Goal: Task Accomplishment & Management: Use online tool/utility

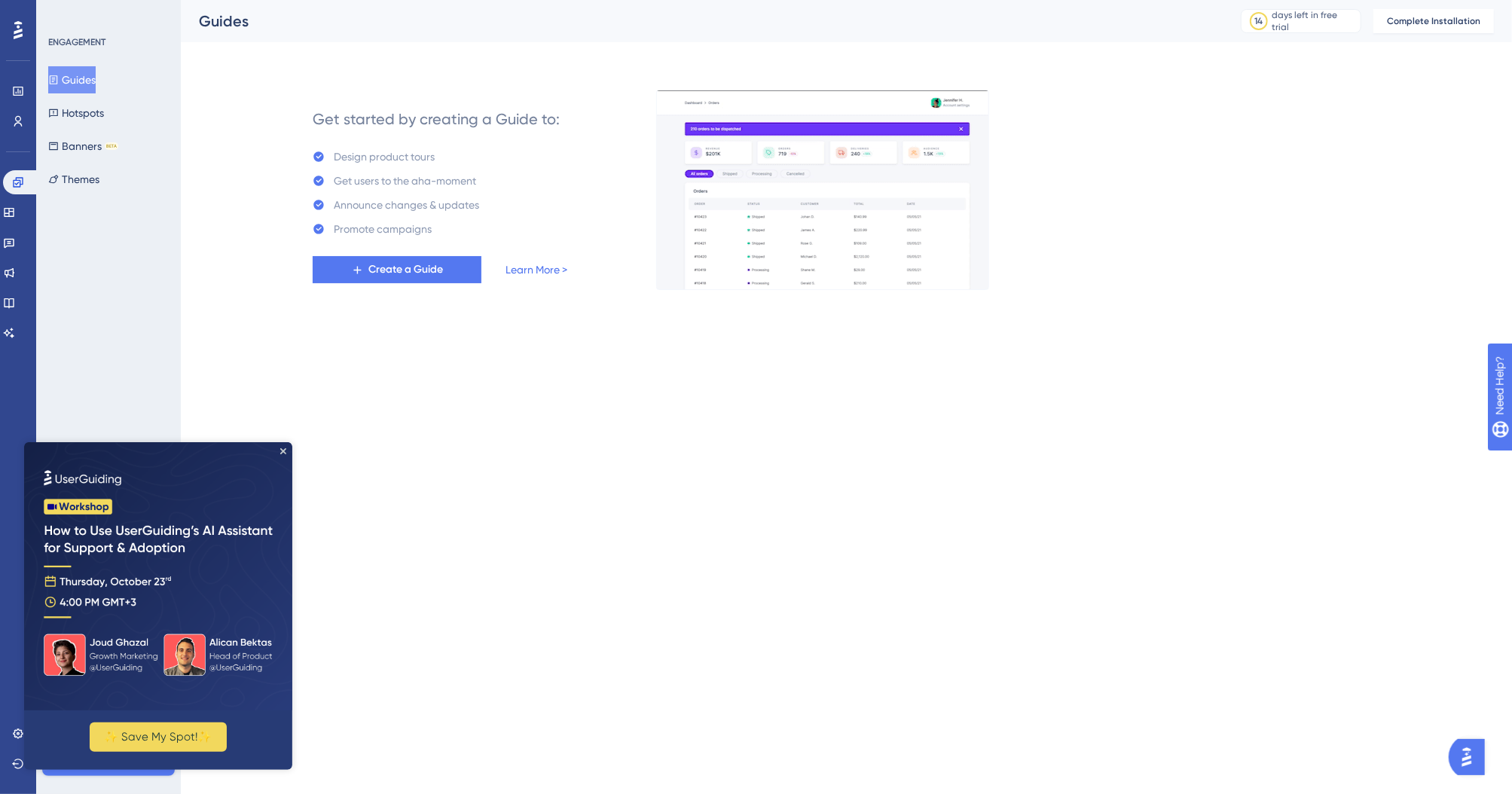
click at [120, 604] on img at bounding box center [158, 576] width 268 height 268
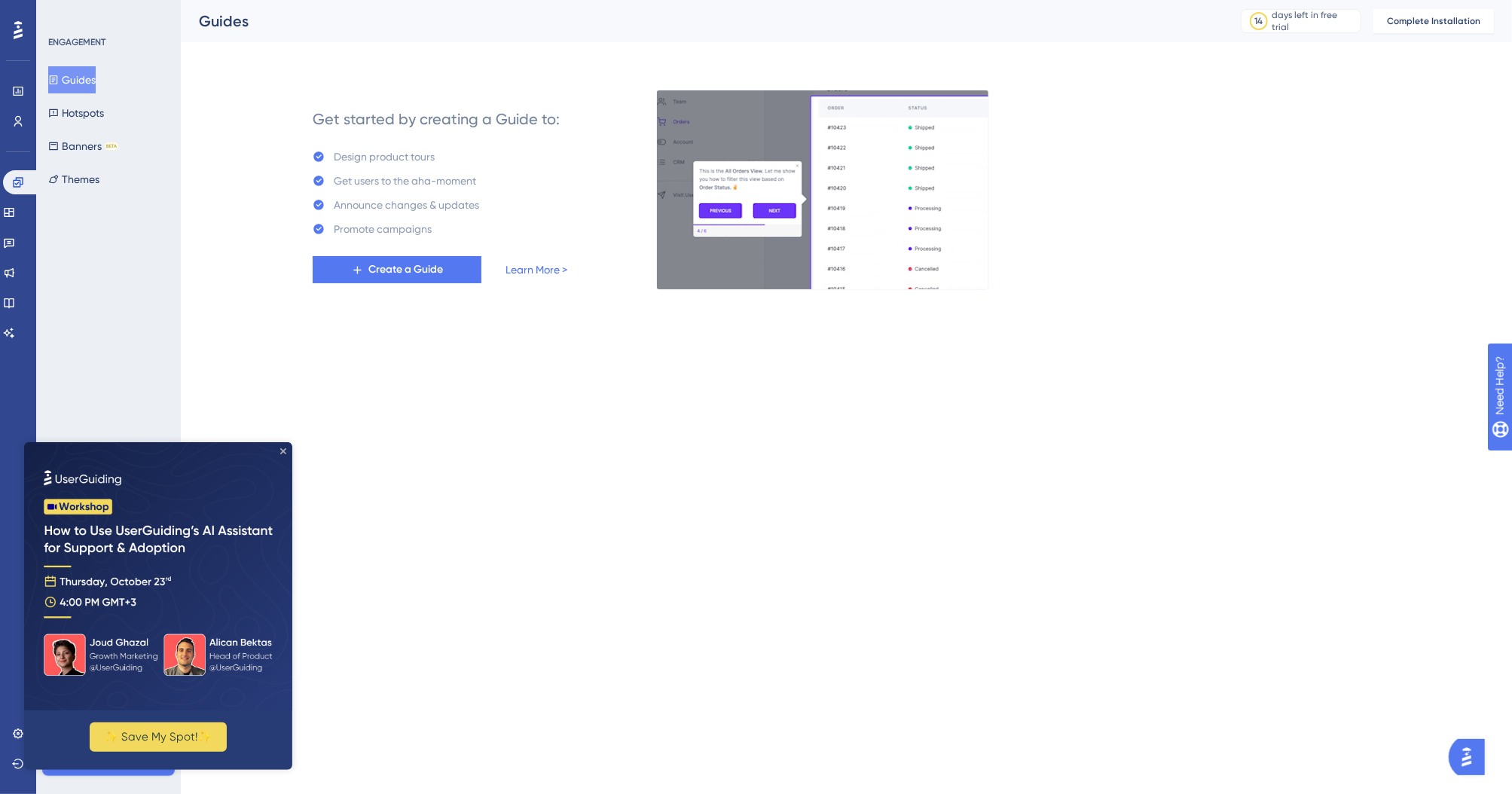
click at [280, 449] on icon "Close Preview" at bounding box center [283, 450] width 6 height 6
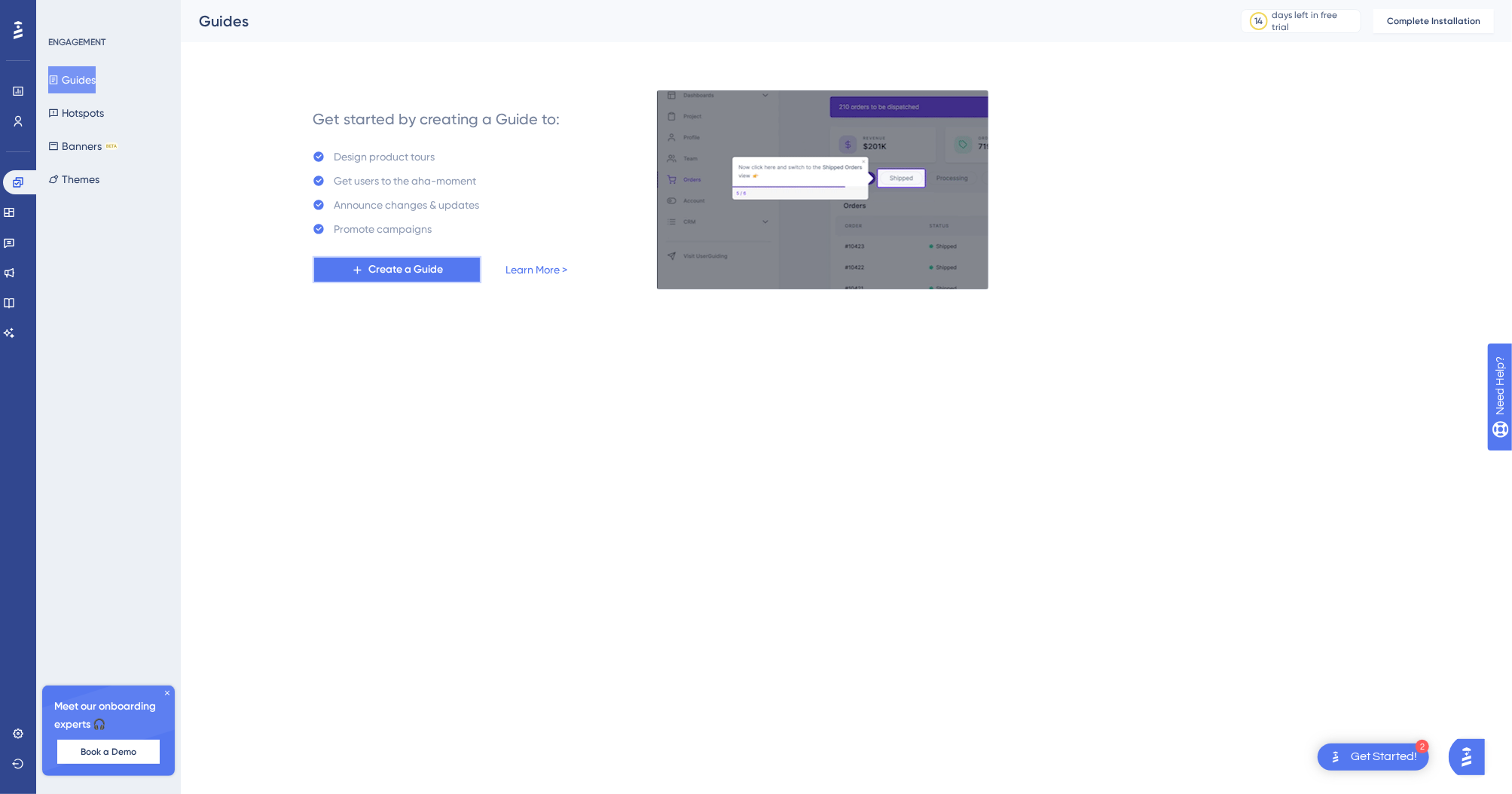
click at [410, 270] on span "Create a Guide" at bounding box center [405, 269] width 74 height 18
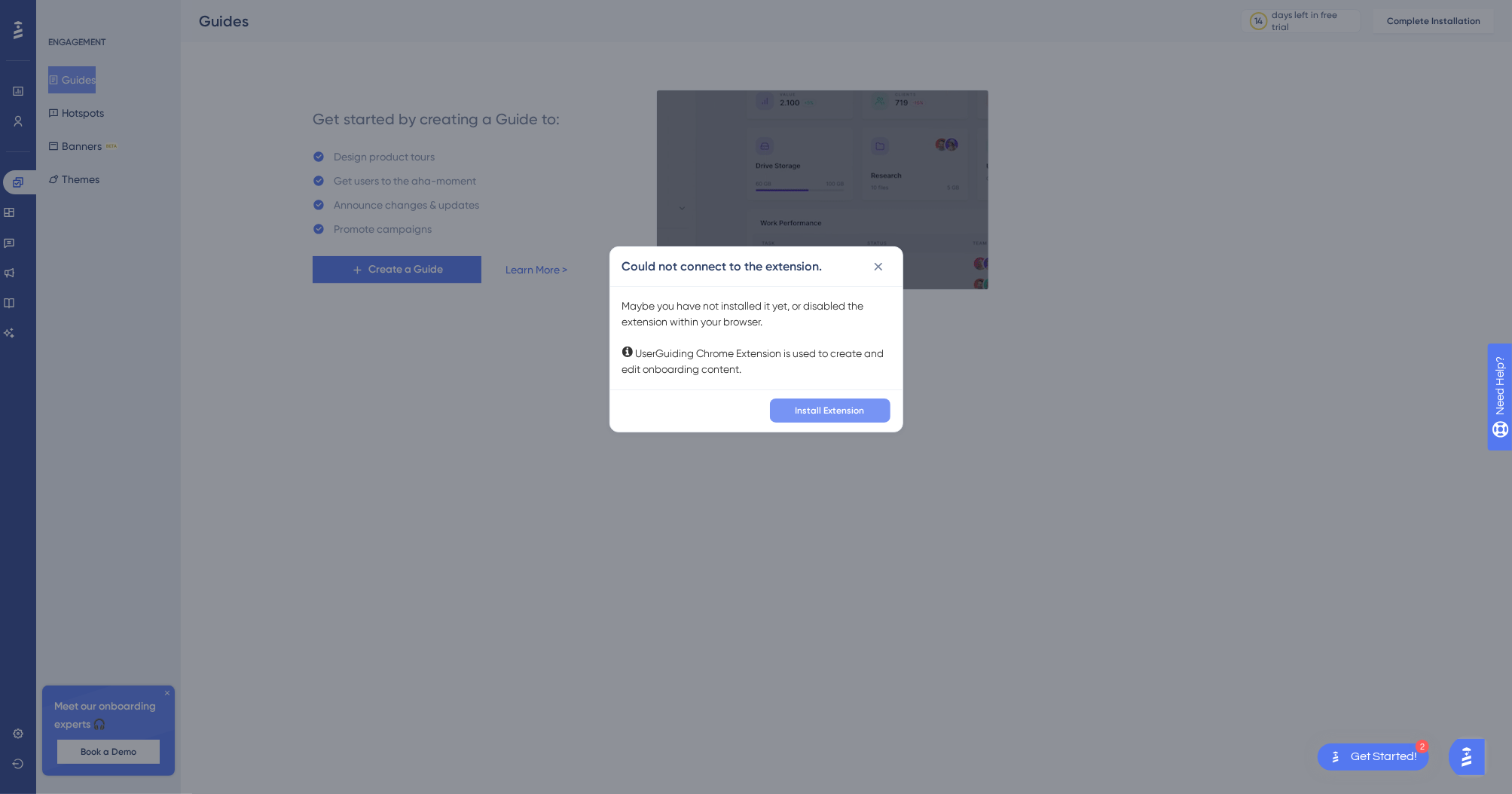
click at [839, 413] on span "Install Extension" at bounding box center [831, 410] width 70 height 12
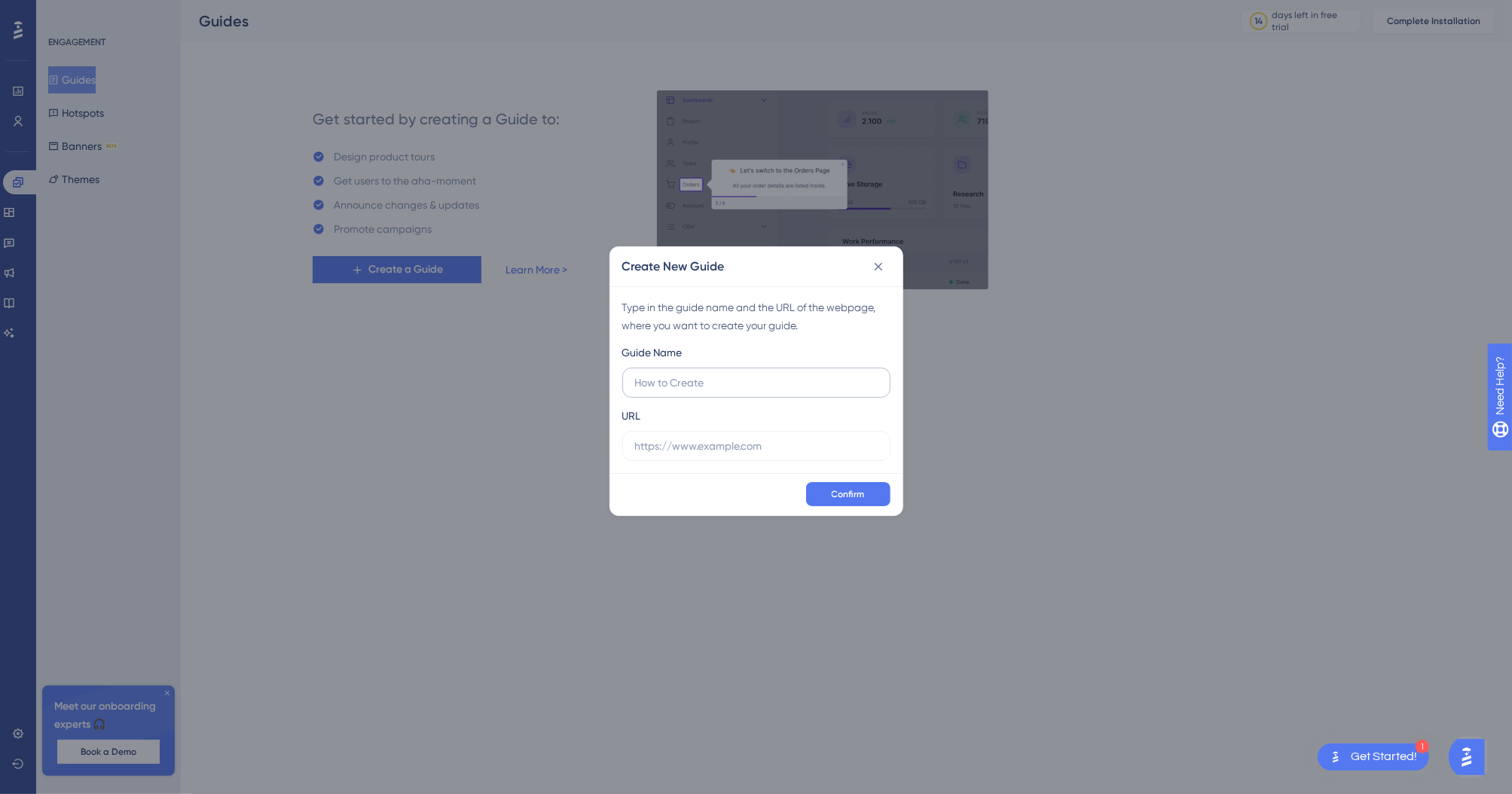
click at [672, 384] on input "text" at bounding box center [756, 383] width 242 height 17
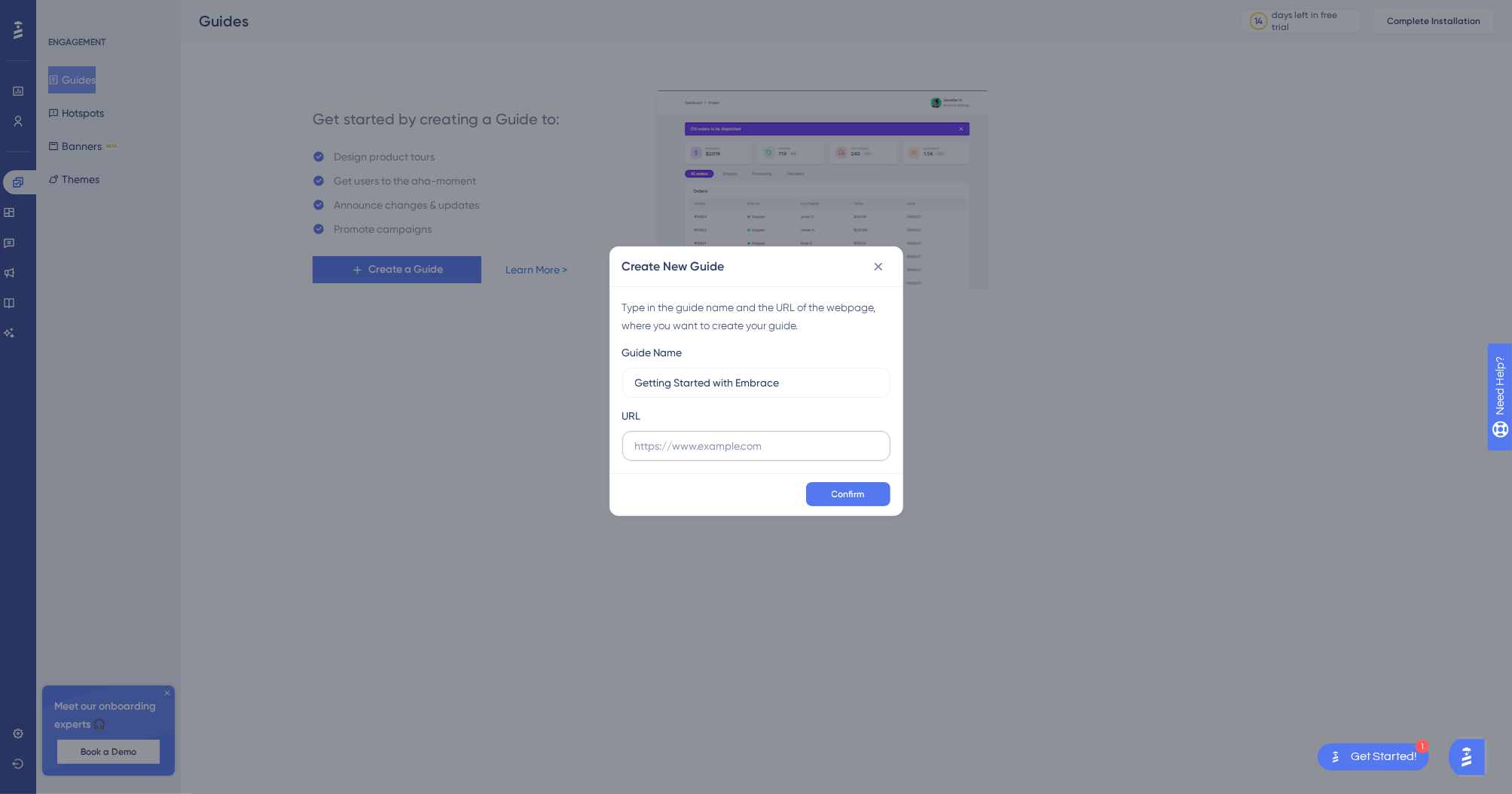
type input "Getting Started with Embrace"
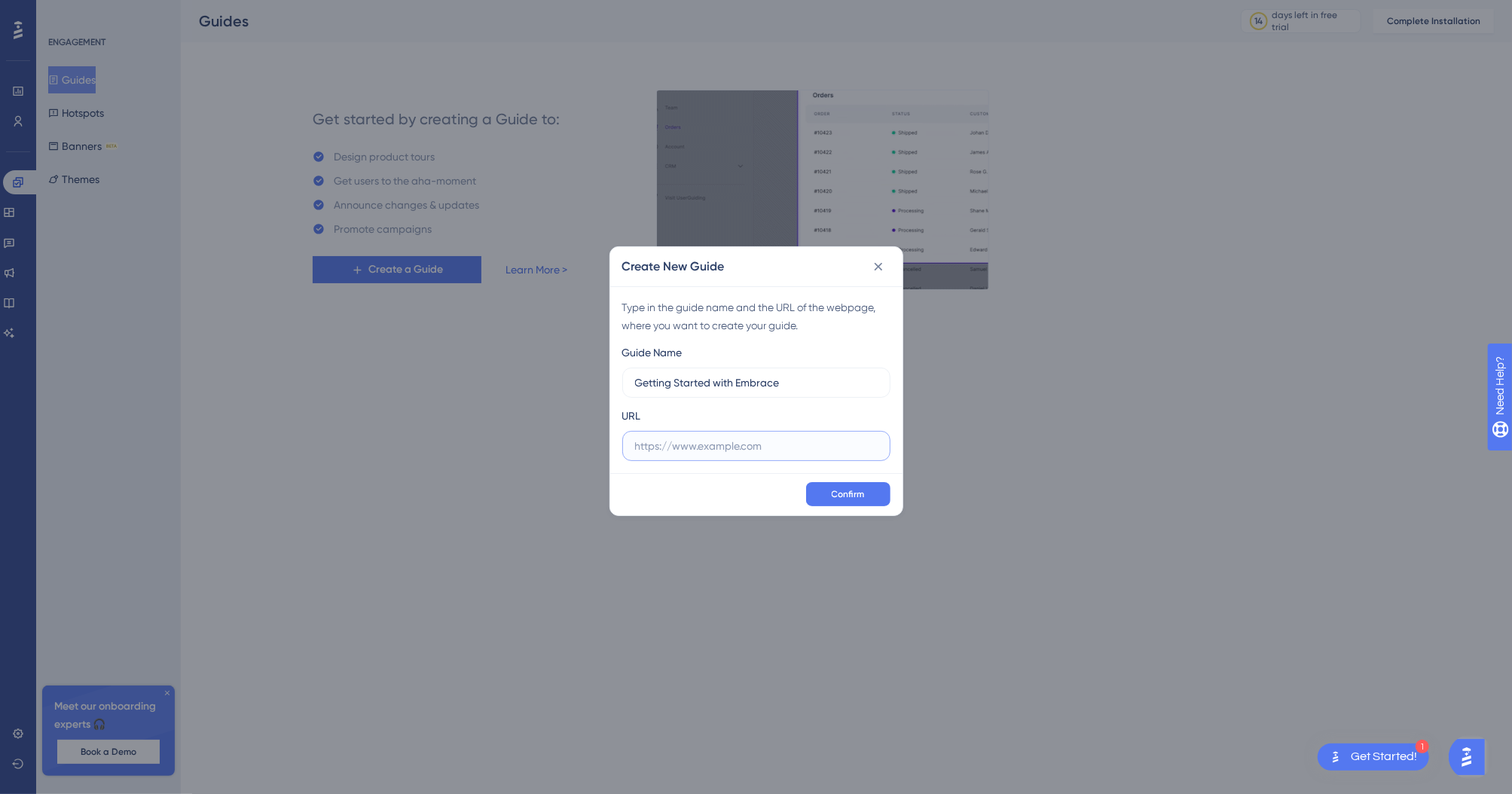
click at [690, 448] on input "text" at bounding box center [756, 445] width 242 height 17
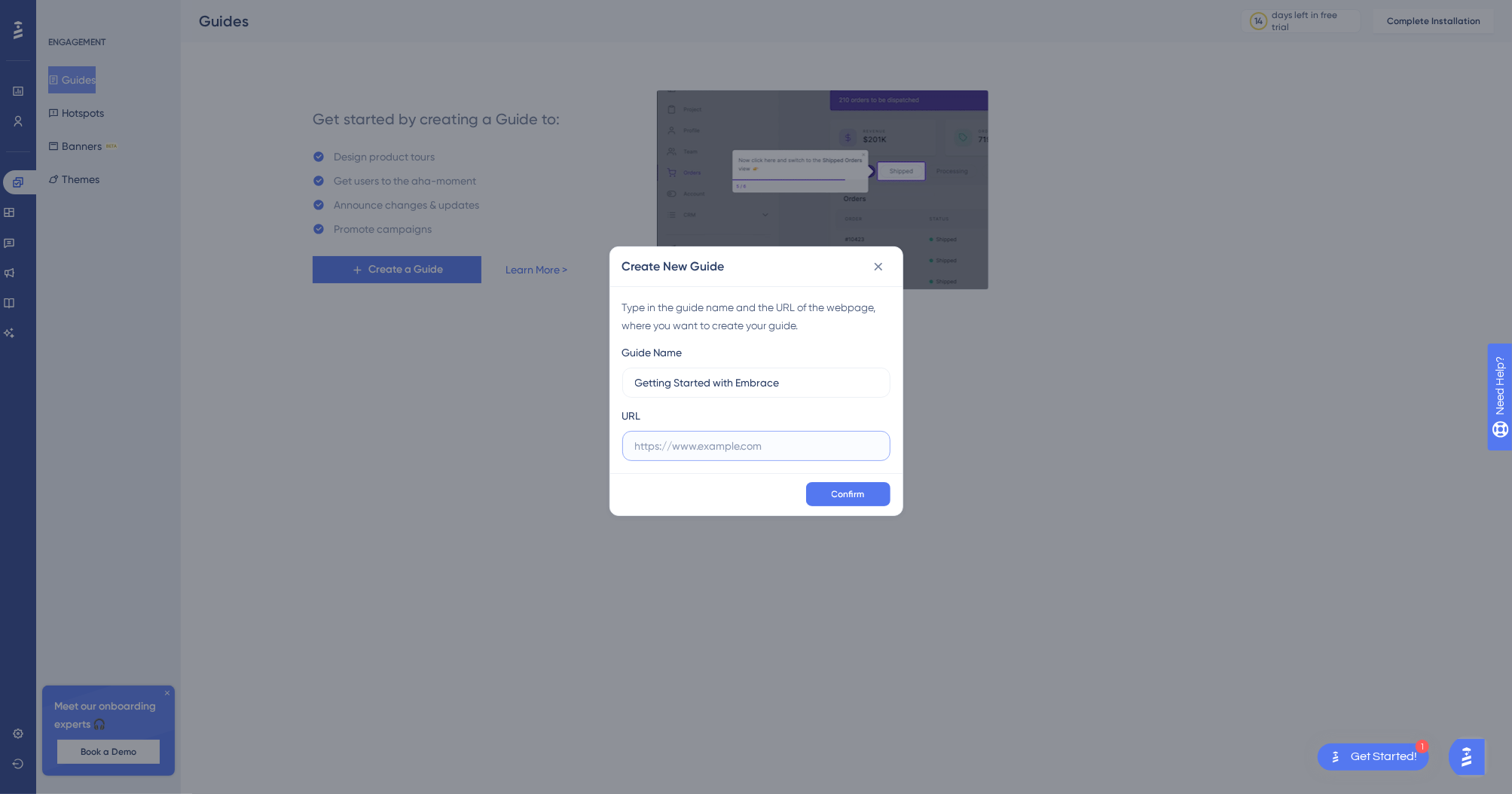
click at [688, 447] on input "text" at bounding box center [756, 445] width 242 height 17
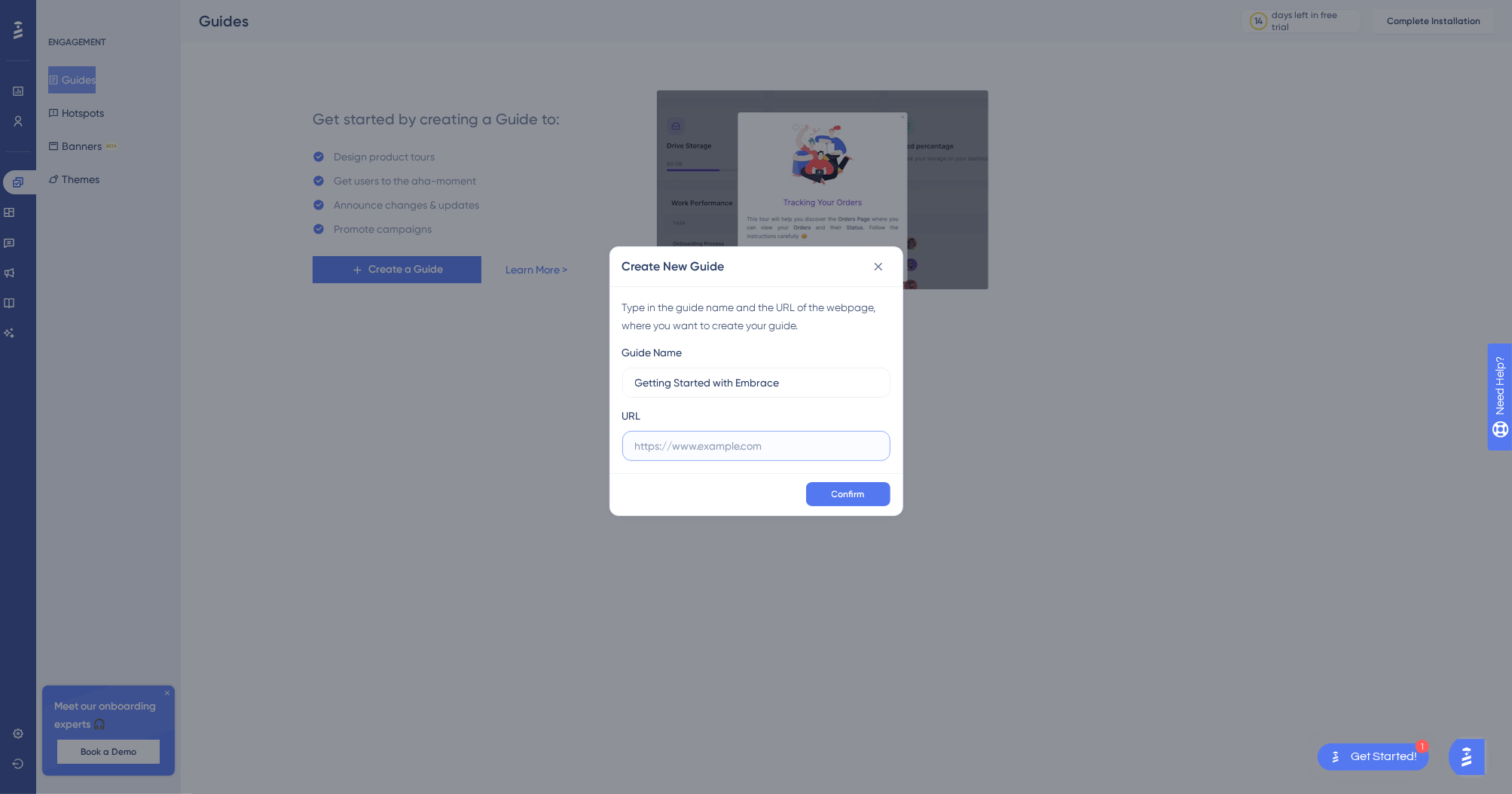
click at [717, 446] on input "text" at bounding box center [756, 445] width 242 height 17
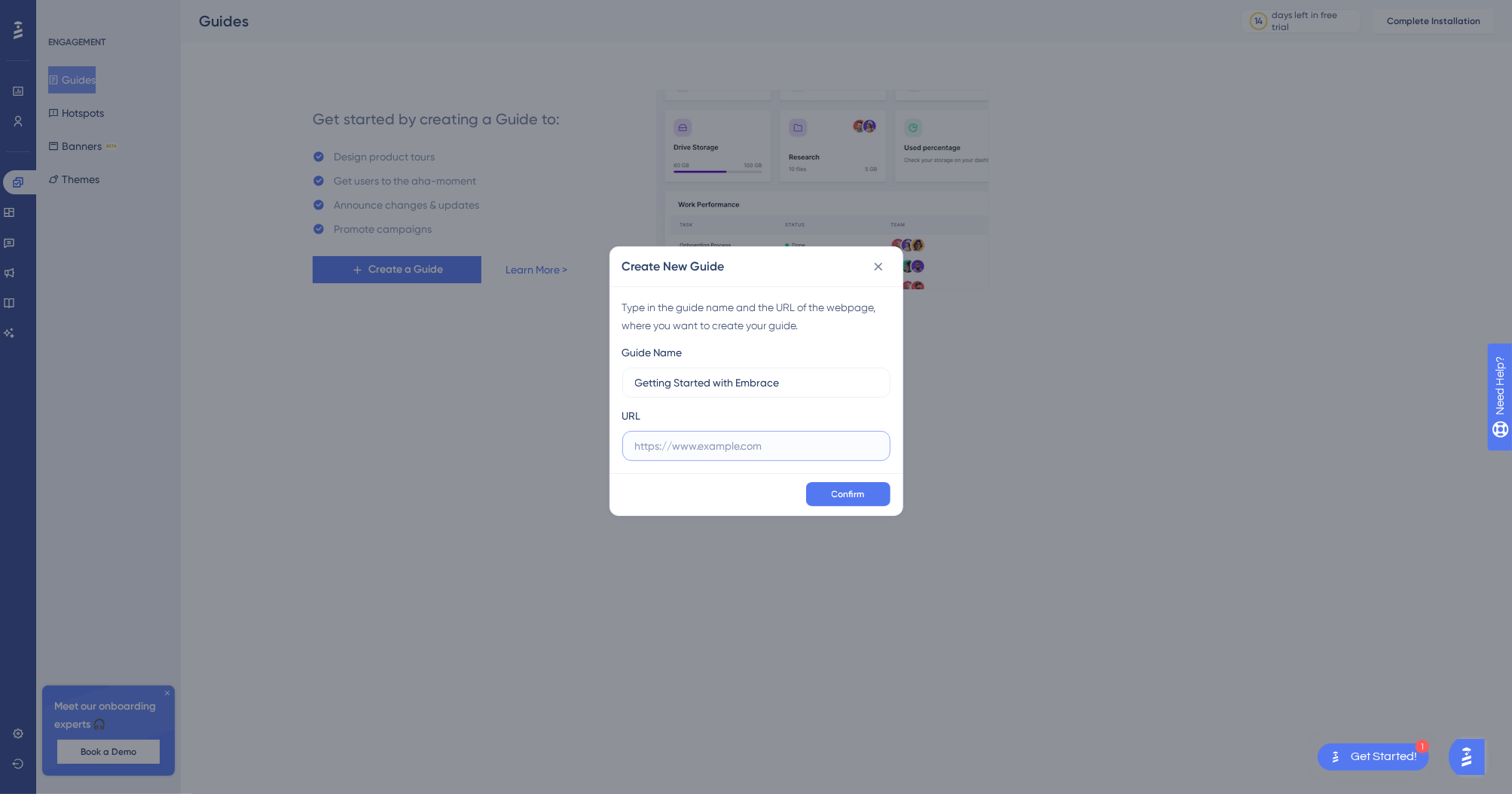
paste input "[URL]"
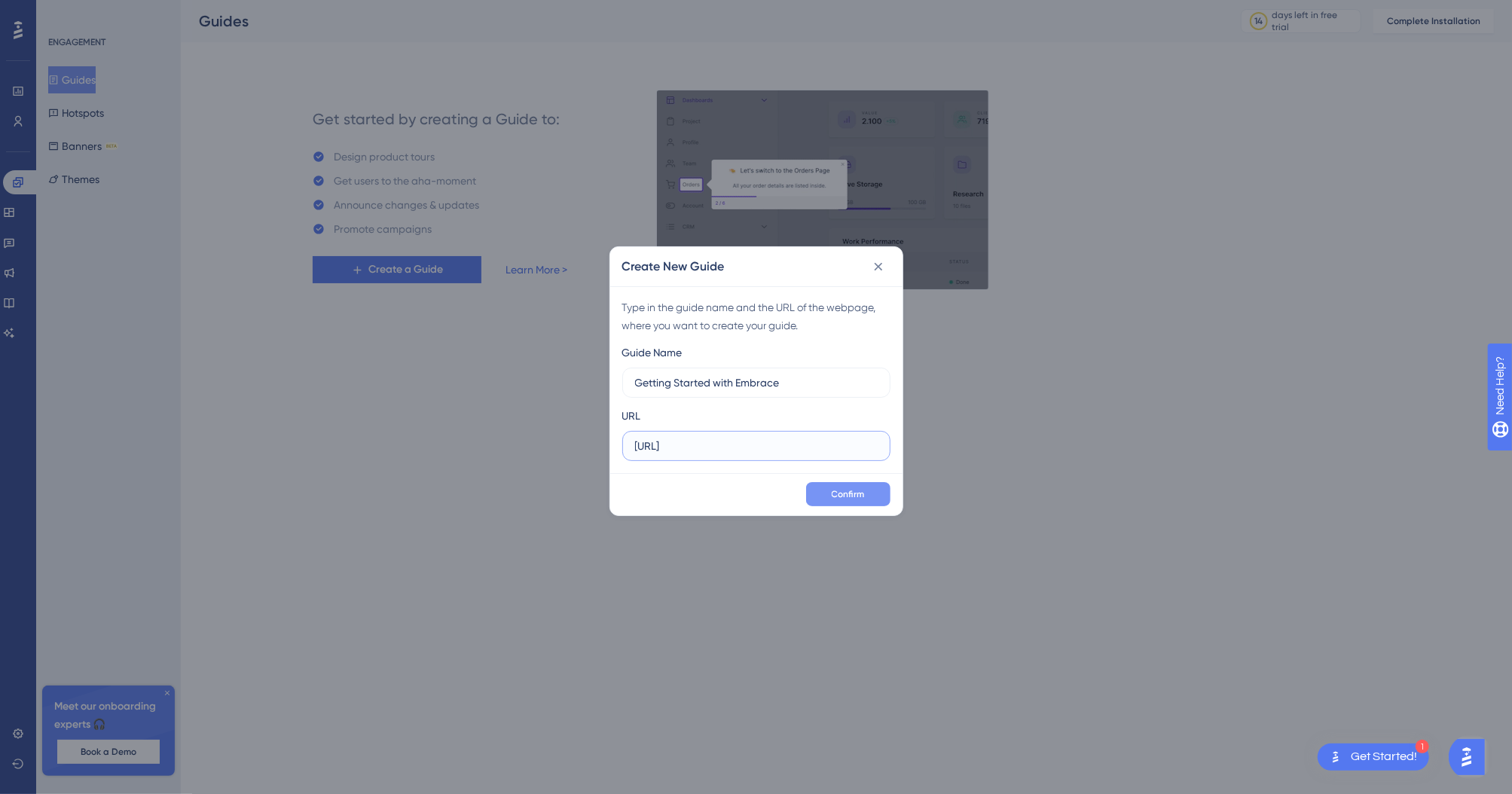
type input "[URL]"
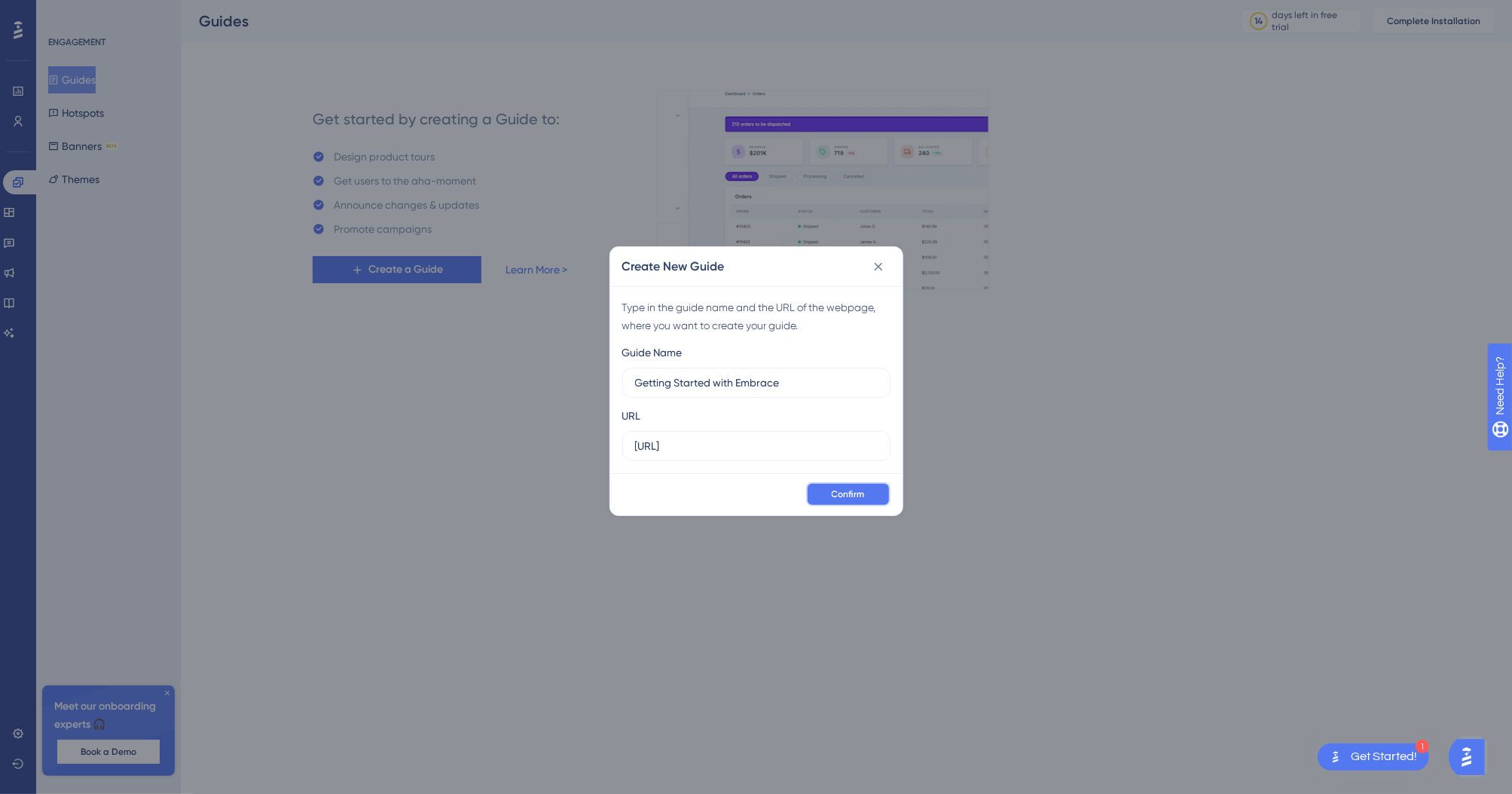
click at [856, 494] on span "Confirm" at bounding box center [848, 494] width 33 height 12
